Goal: Task Accomplishment & Management: Complete application form

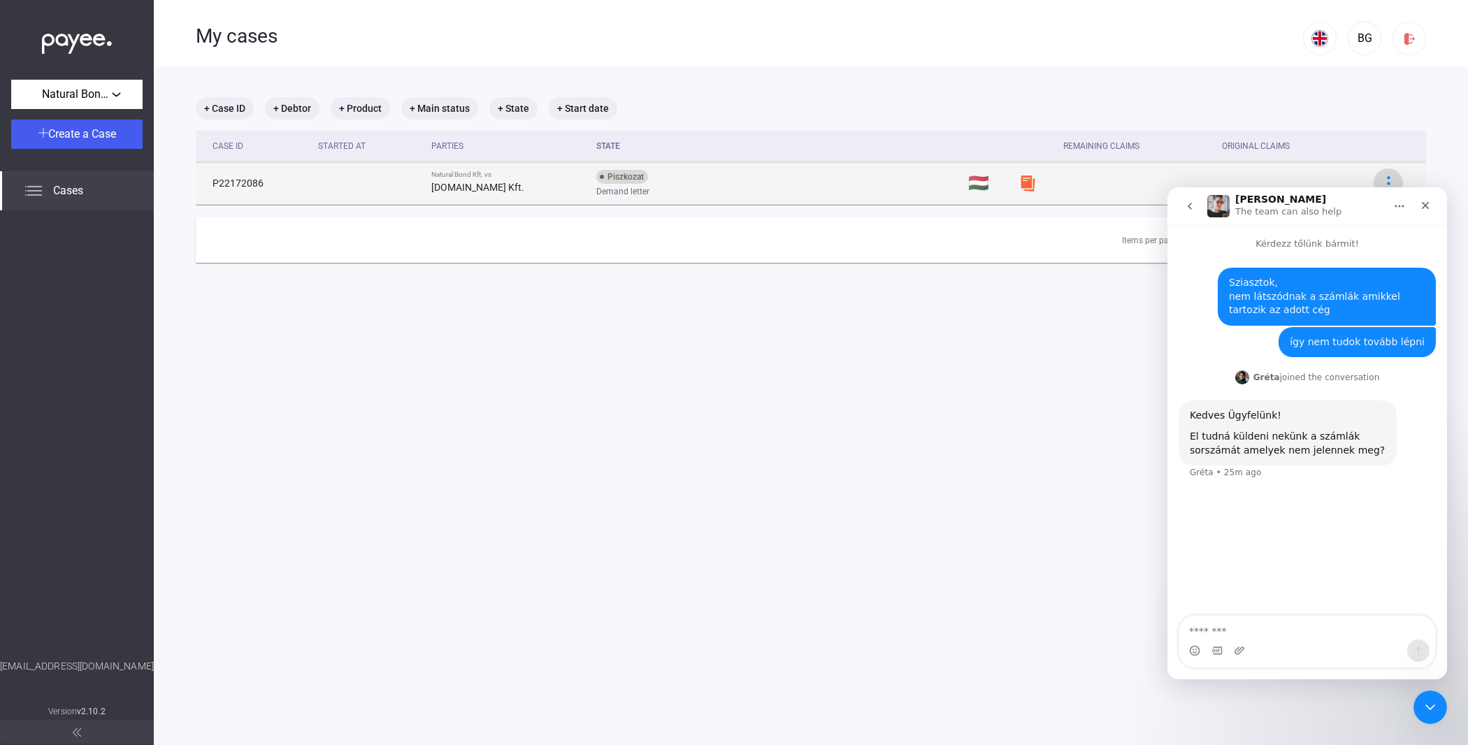
click at [1383, 176] on img at bounding box center [1388, 183] width 15 height 15
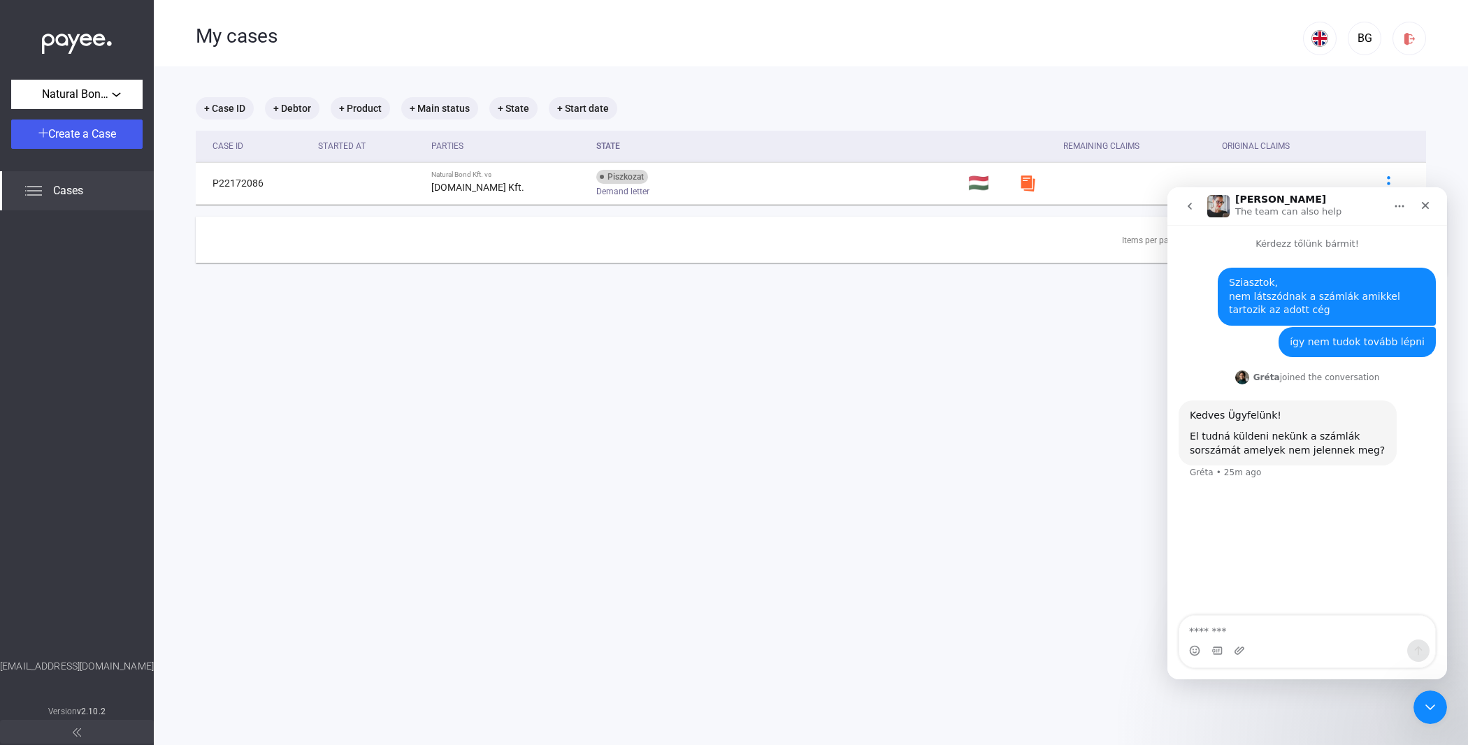
click at [1403, 203] on icon "Home" at bounding box center [1399, 206] width 11 height 11
click at [1400, 212] on button "Home" at bounding box center [1399, 206] width 27 height 27
click at [1428, 210] on icon "Close" at bounding box center [1425, 205] width 11 height 11
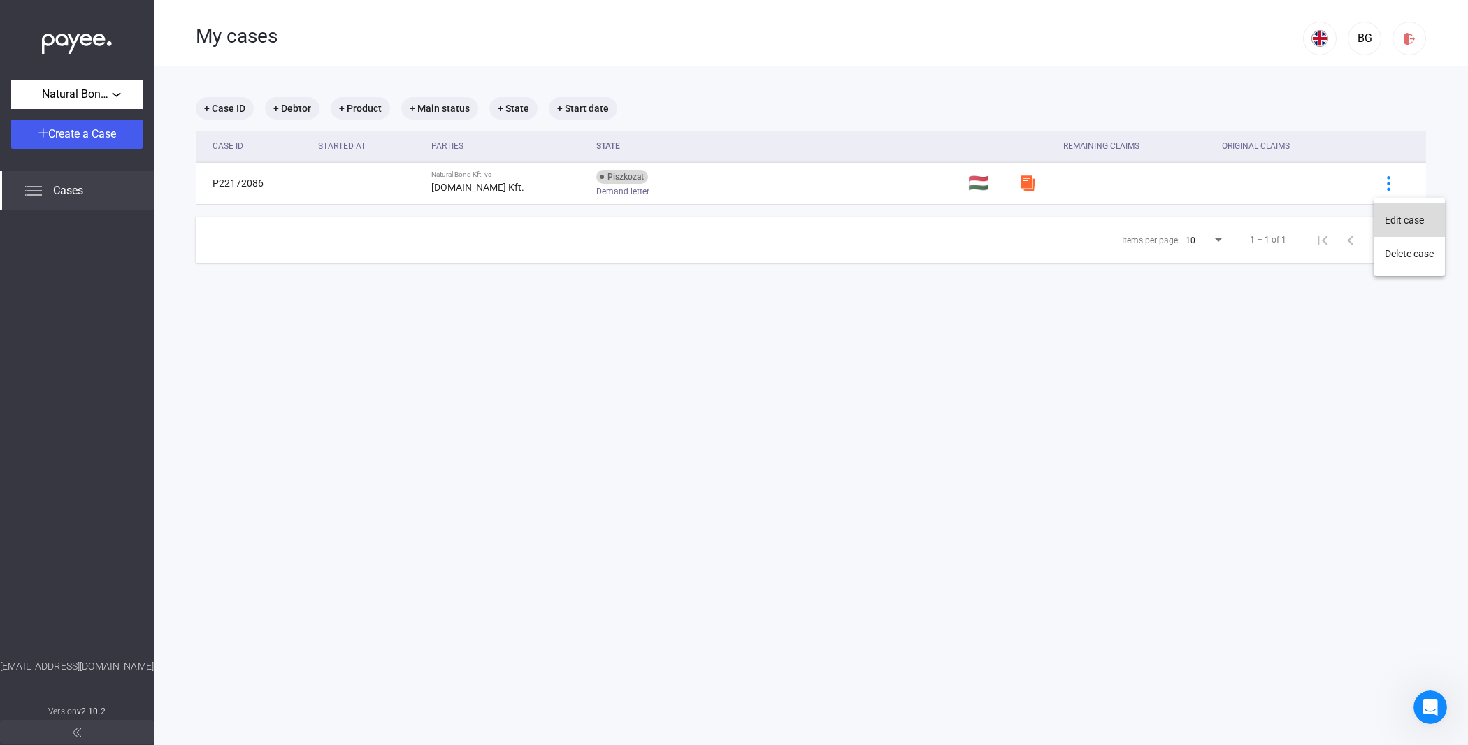
click at [1393, 220] on button "Edit case" at bounding box center [1409, 220] width 71 height 34
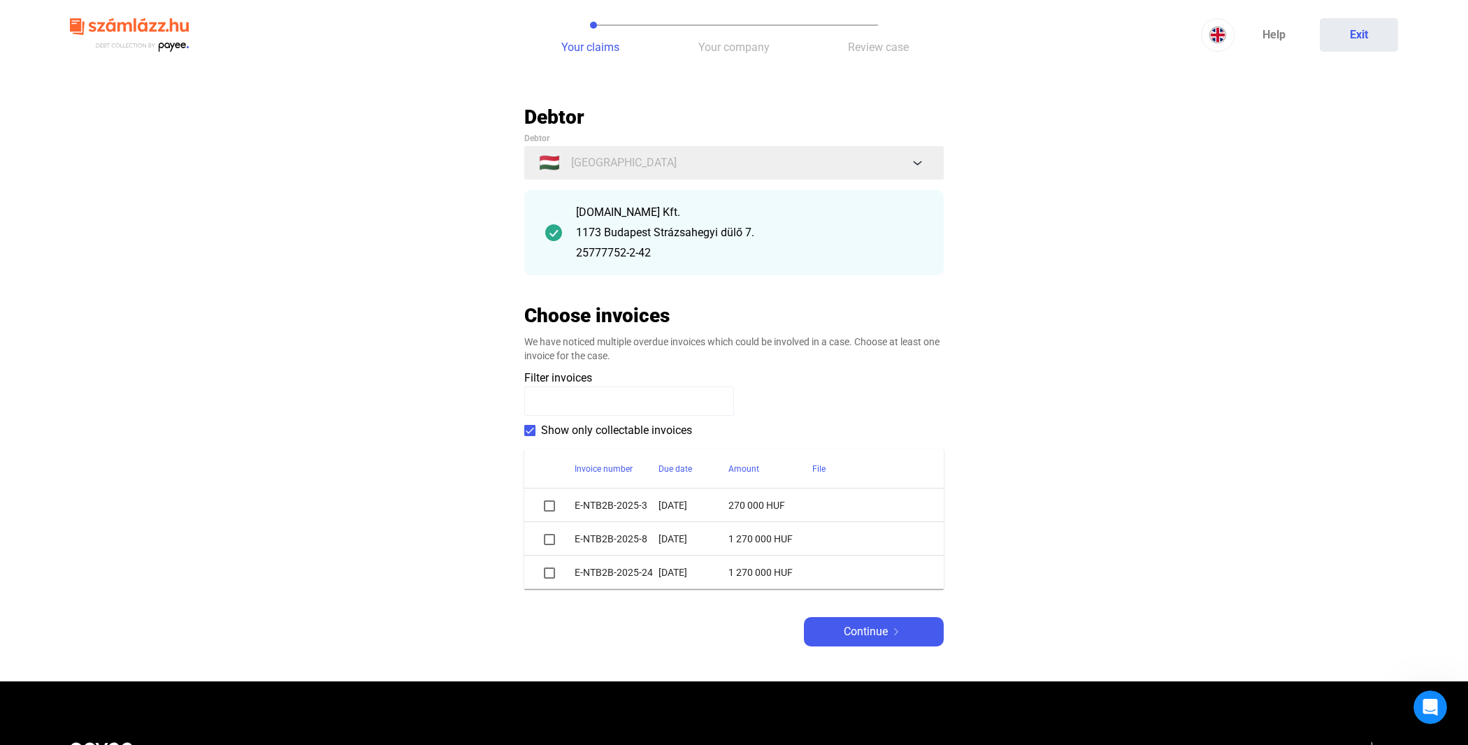
click at [548, 508] on span at bounding box center [549, 506] width 11 height 11
click at [549, 539] on span at bounding box center [549, 539] width 11 height 11
click at [549, 572] on span at bounding box center [549, 573] width 11 height 11
click at [549, 549] on td at bounding box center [549, 539] width 50 height 34
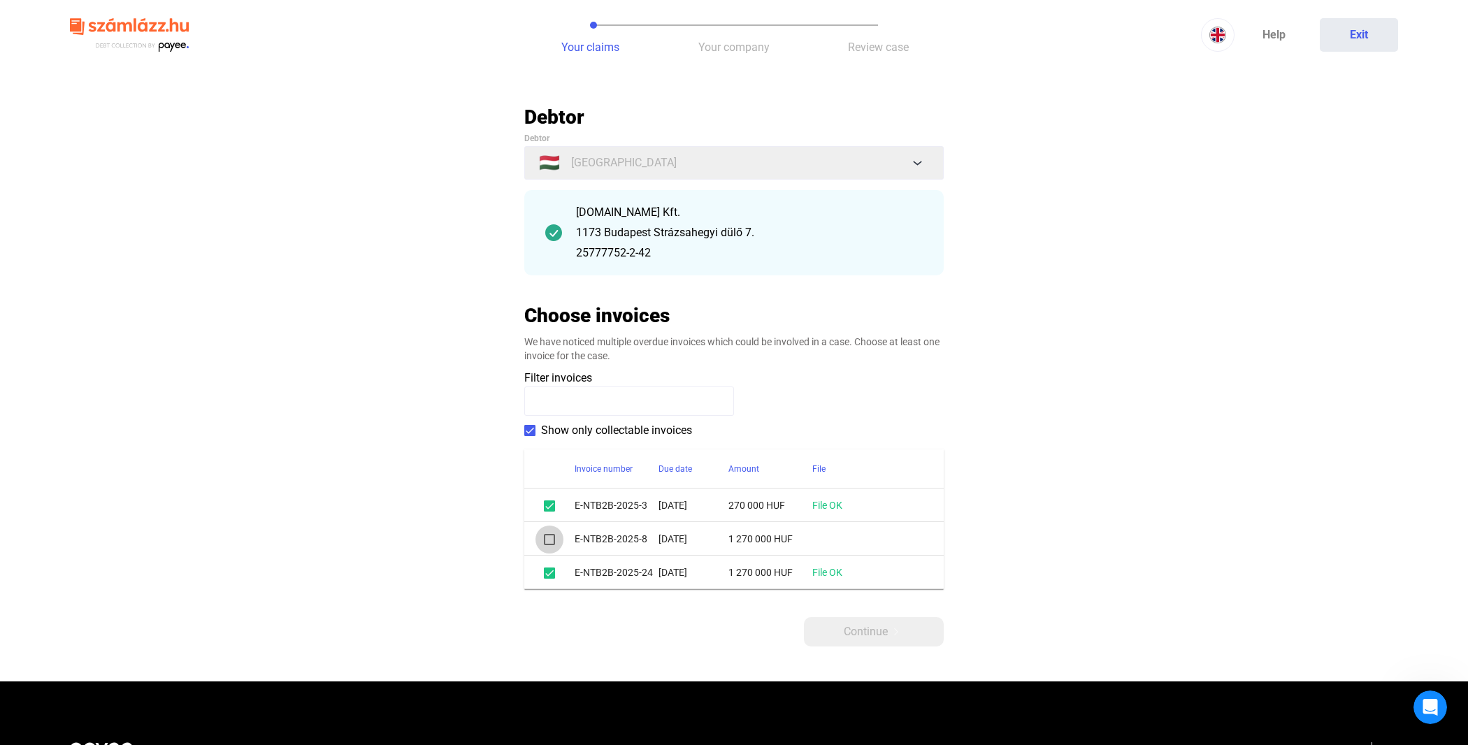
click at [549, 537] on span at bounding box center [549, 539] width 11 height 11
